Goal: Transaction & Acquisition: Register for event/course

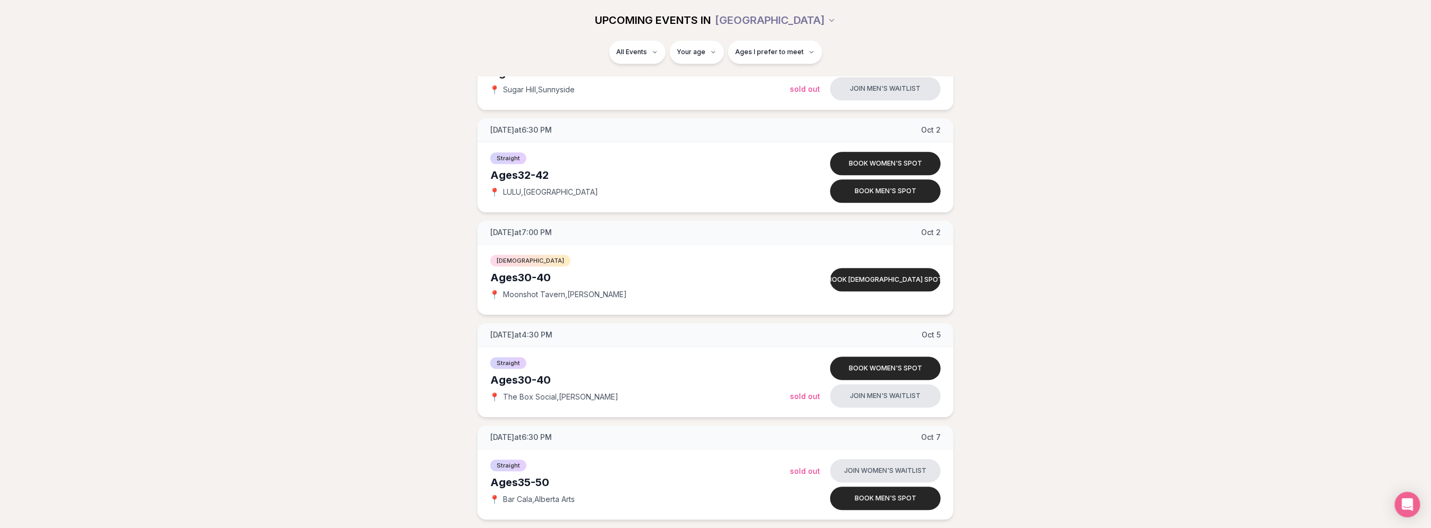
scroll to position [1752, 0]
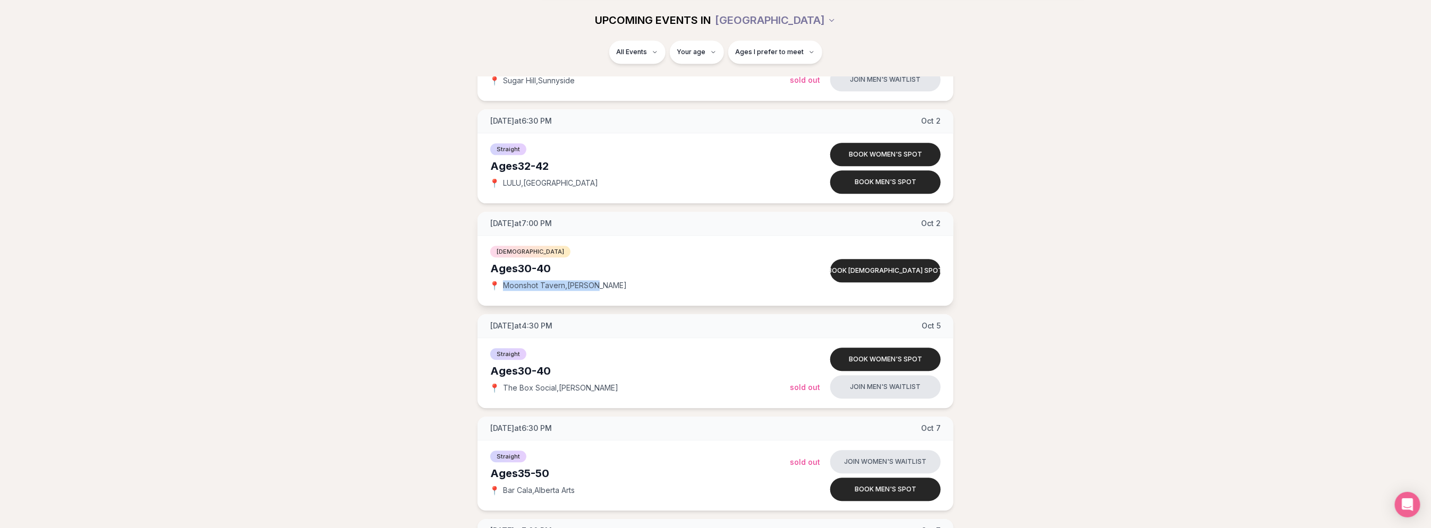
drag, startPoint x: 500, startPoint y: 282, endPoint x: 610, endPoint y: 293, distance: 109.9
click at [610, 293] on div "[DEMOGRAPHIC_DATA] Ages [DEMOGRAPHIC_DATA] 📍 Moonshot Tavern , [PERSON_NAME]" at bounding box center [639, 270] width 299 height 53
click at [512, 285] on span "Moonshot Tavern , [PERSON_NAME]" at bounding box center [565, 285] width 124 height 11
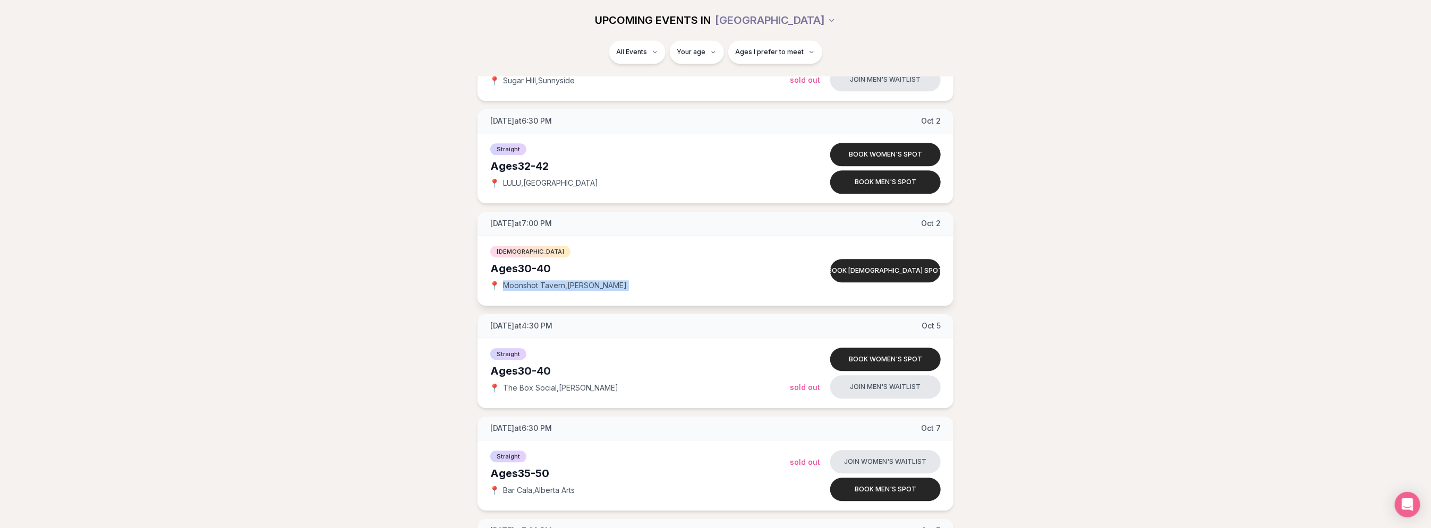
click at [512, 285] on span "Moonshot Tavern , [PERSON_NAME]" at bounding box center [565, 285] width 124 height 11
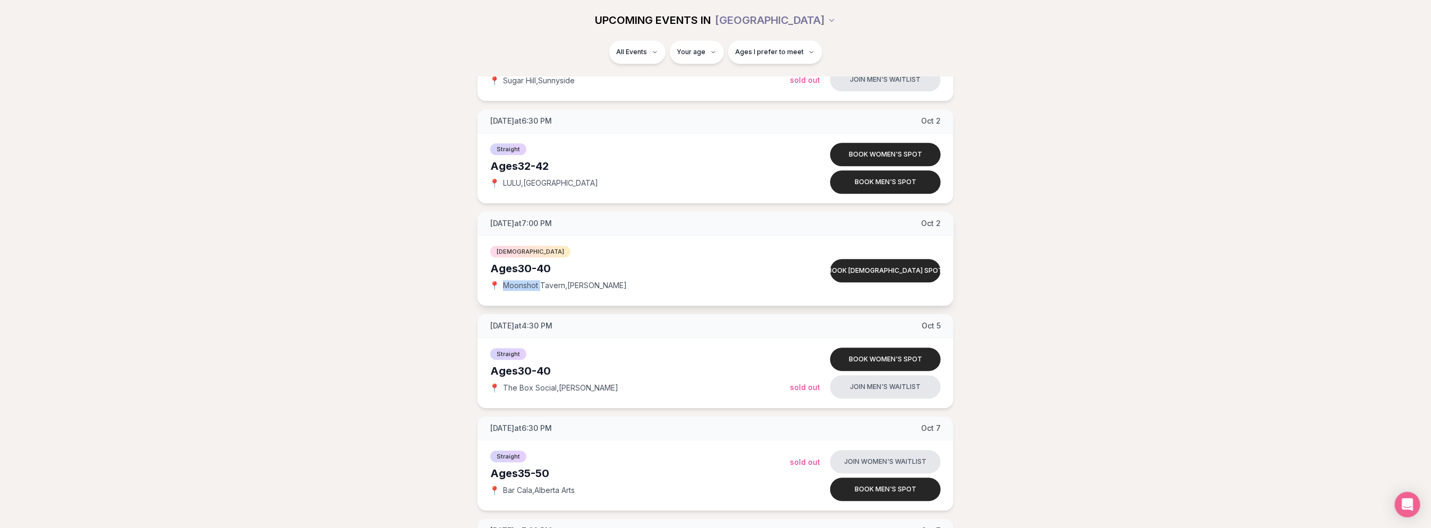
click at [512, 285] on span "Moonshot Tavern , [PERSON_NAME]" at bounding box center [565, 285] width 124 height 11
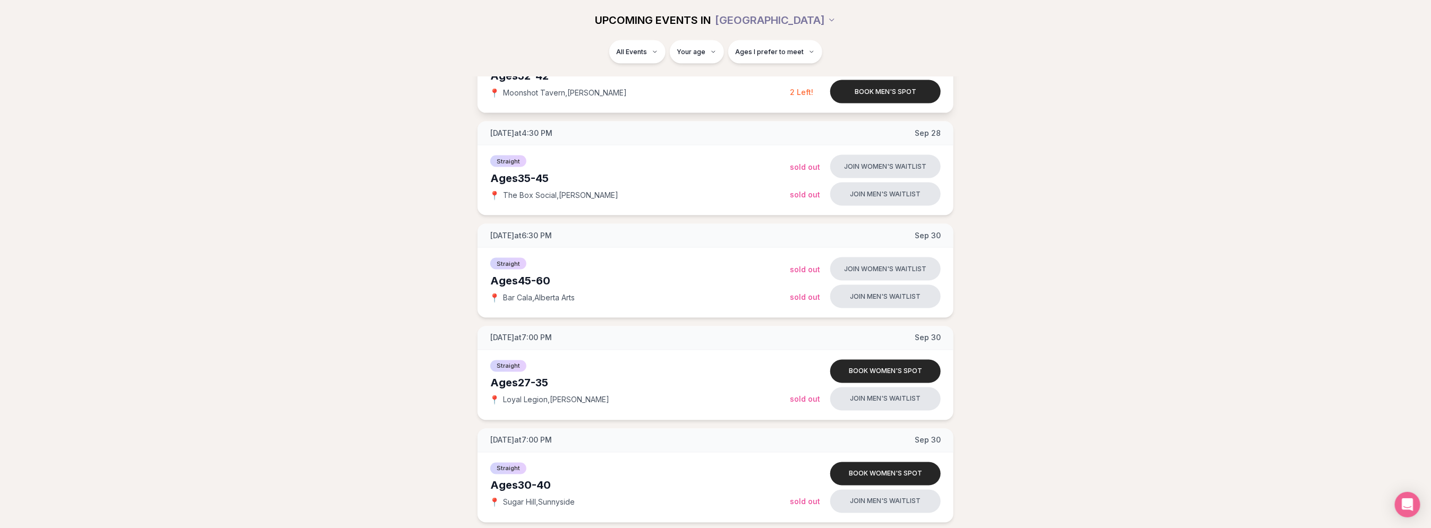
scroll to position [1221, 0]
